Goal: Learn about a topic

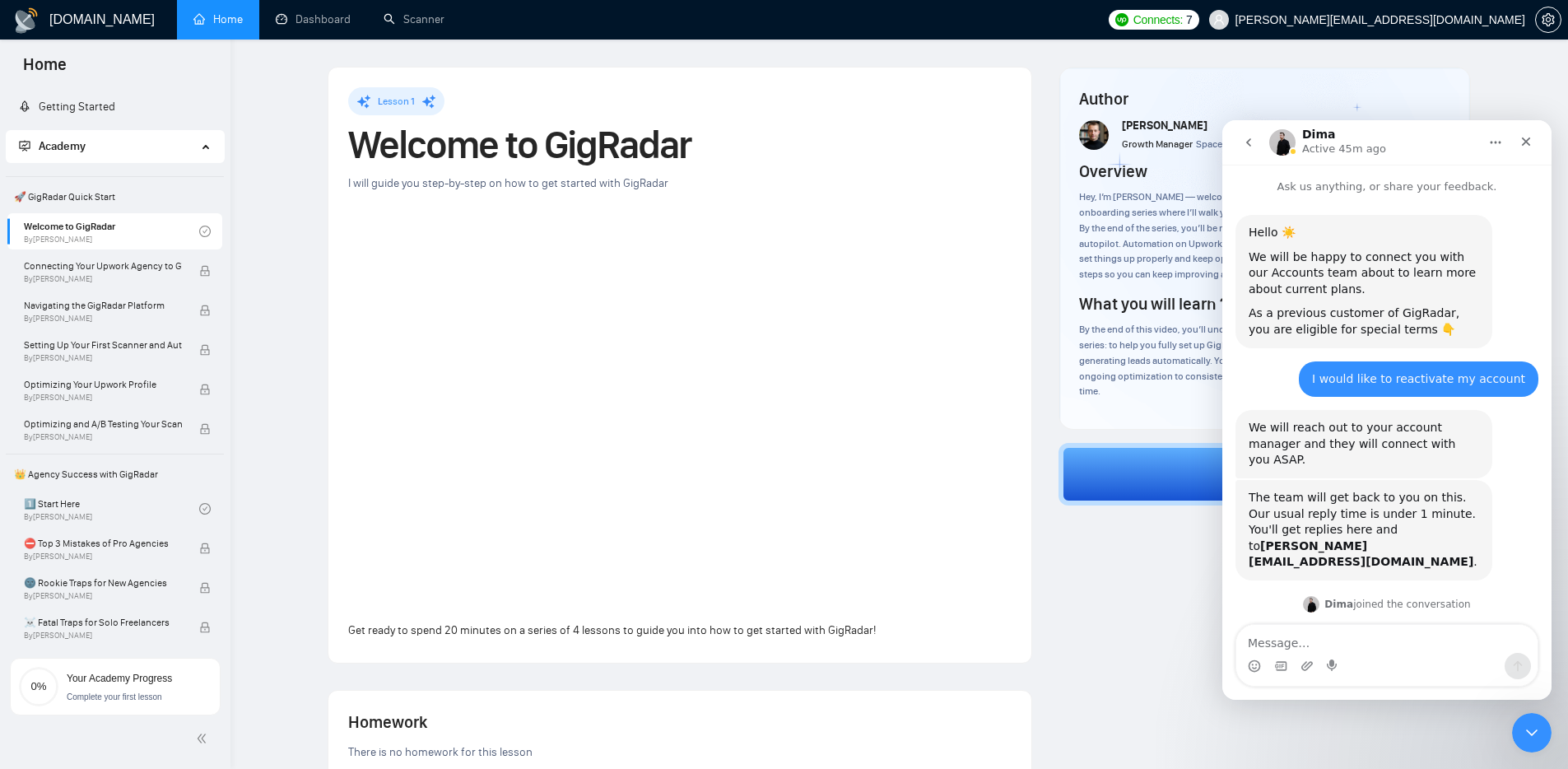
scroll to position [3, 0]
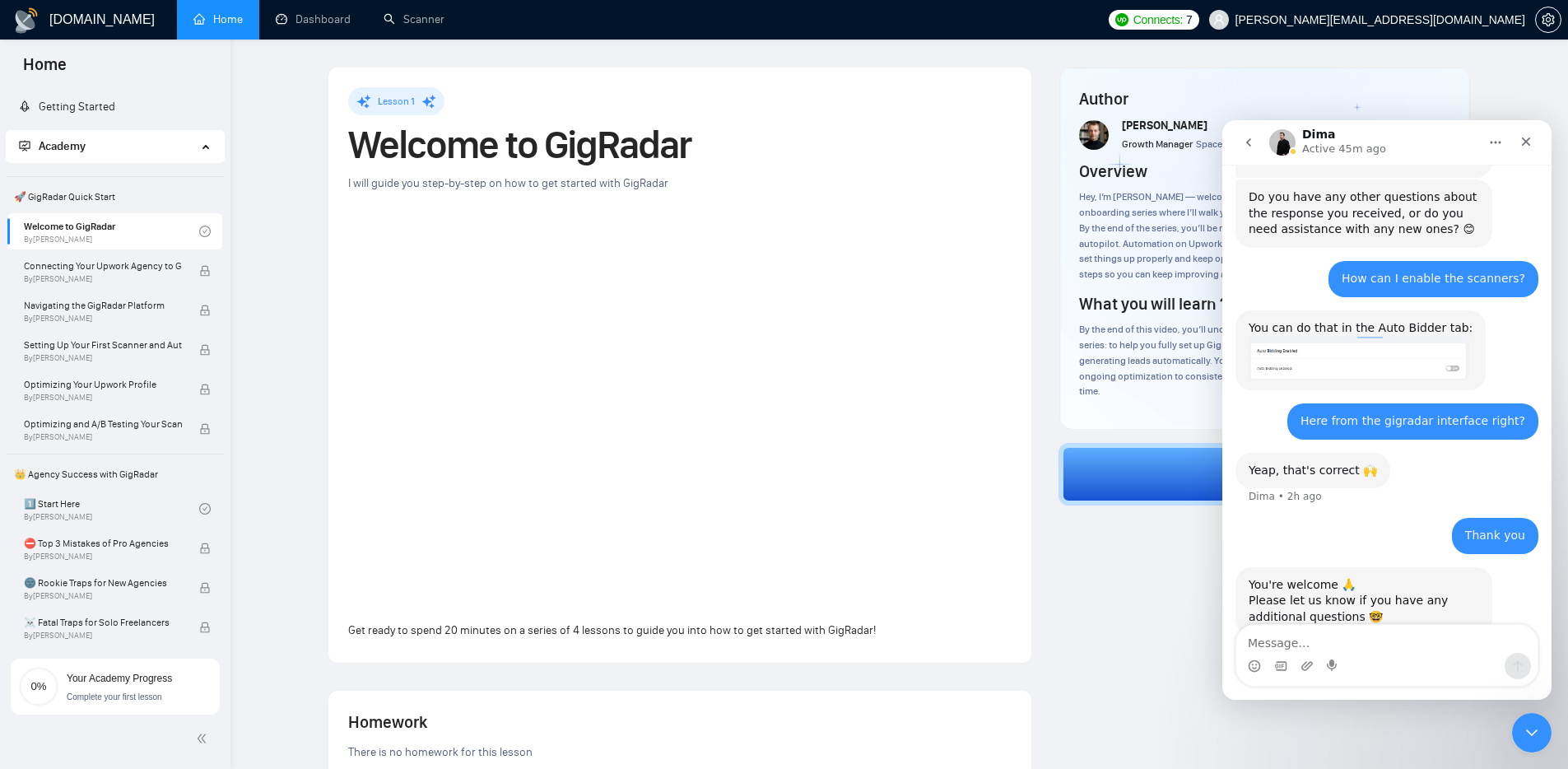
click at [52, 28] on h1 "[DOMAIN_NAME]" at bounding box center [102, 20] width 105 height 40
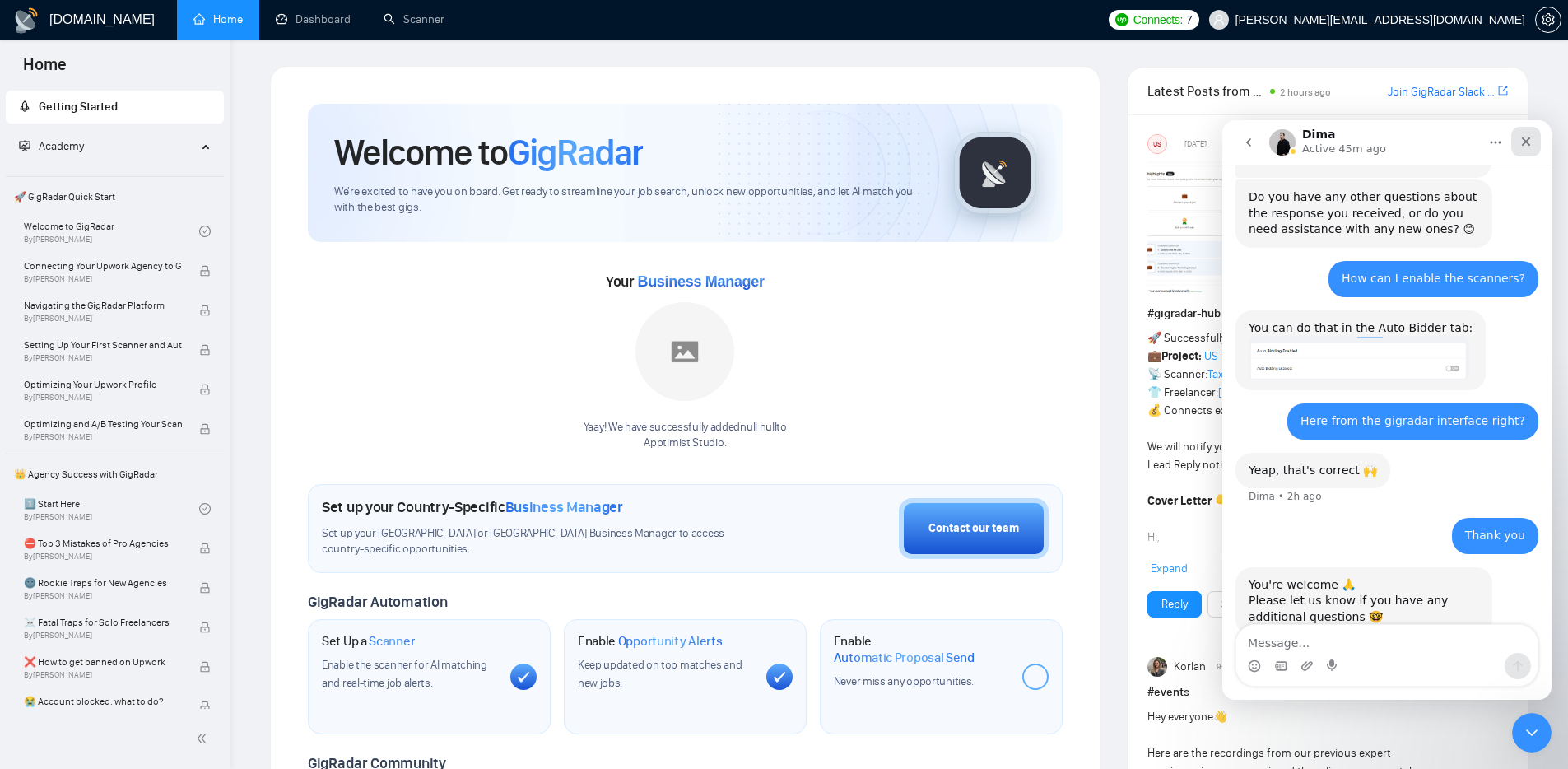
click at [1521, 137] on icon "Close" at bounding box center [1526, 142] width 14 height 14
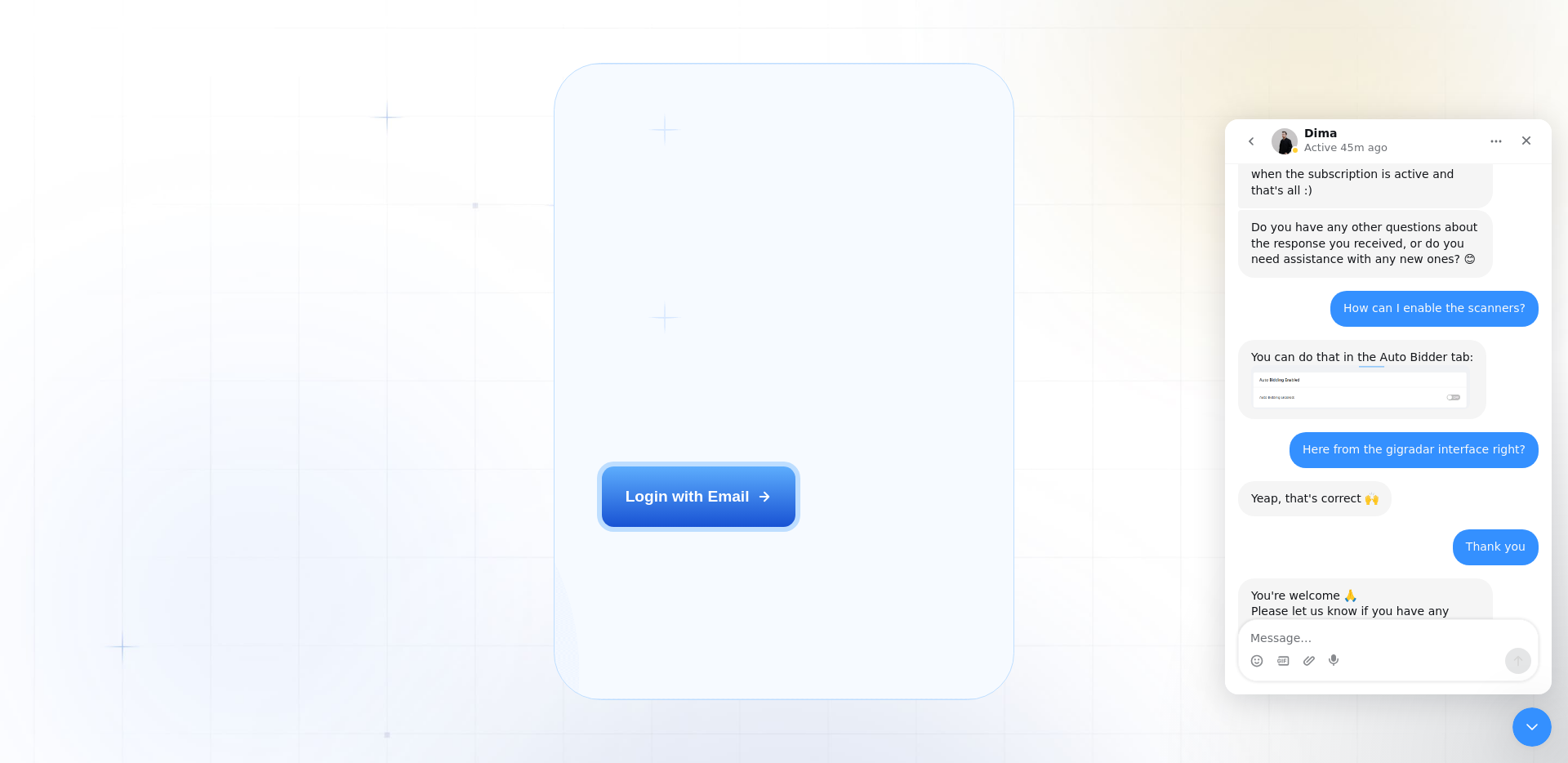
scroll to position [1818, 0]
